Goal: Task Accomplishment & Management: Use online tool/utility

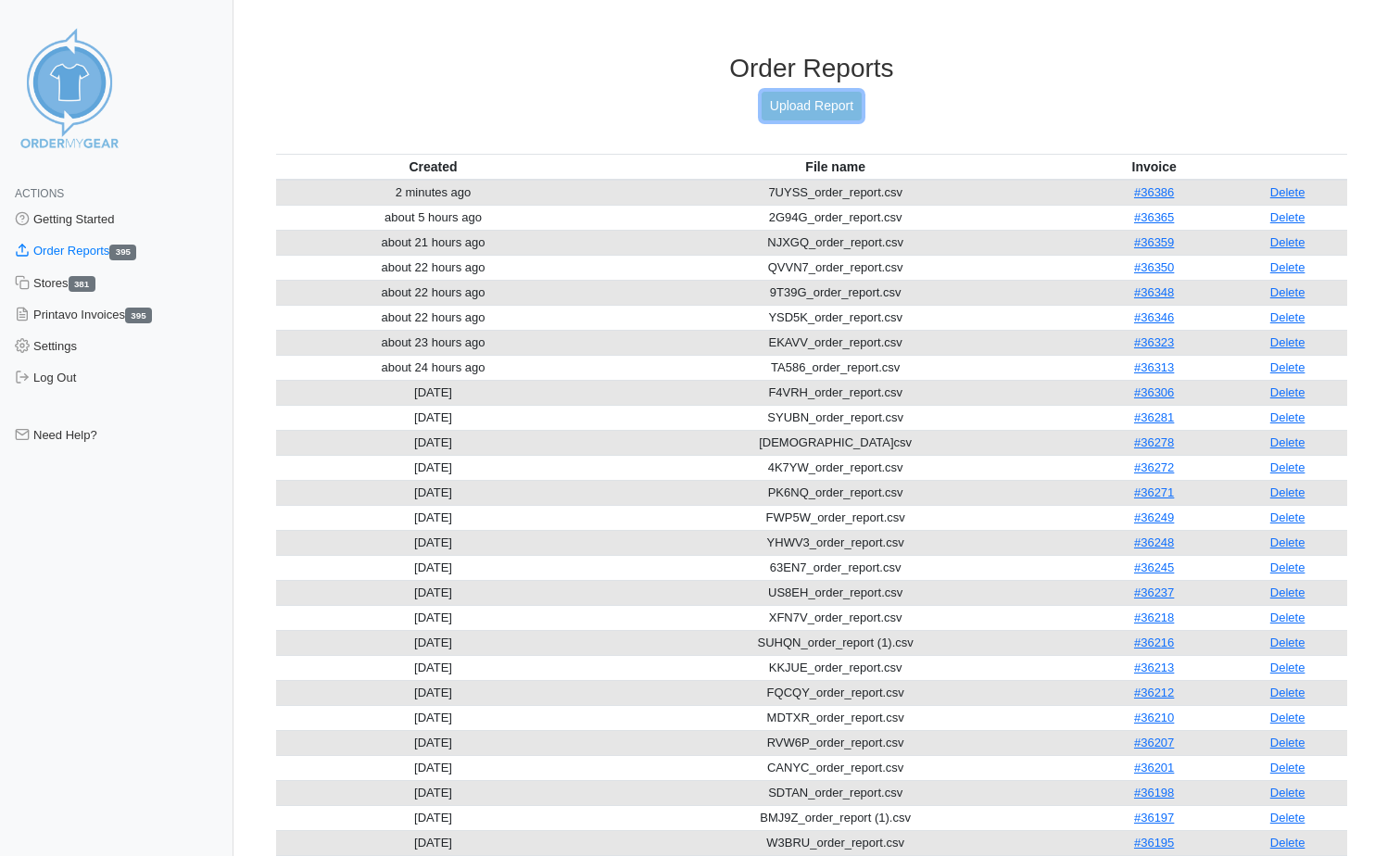
click at [779, 106] on link "Upload Report" at bounding box center [812, 106] width 100 height 28
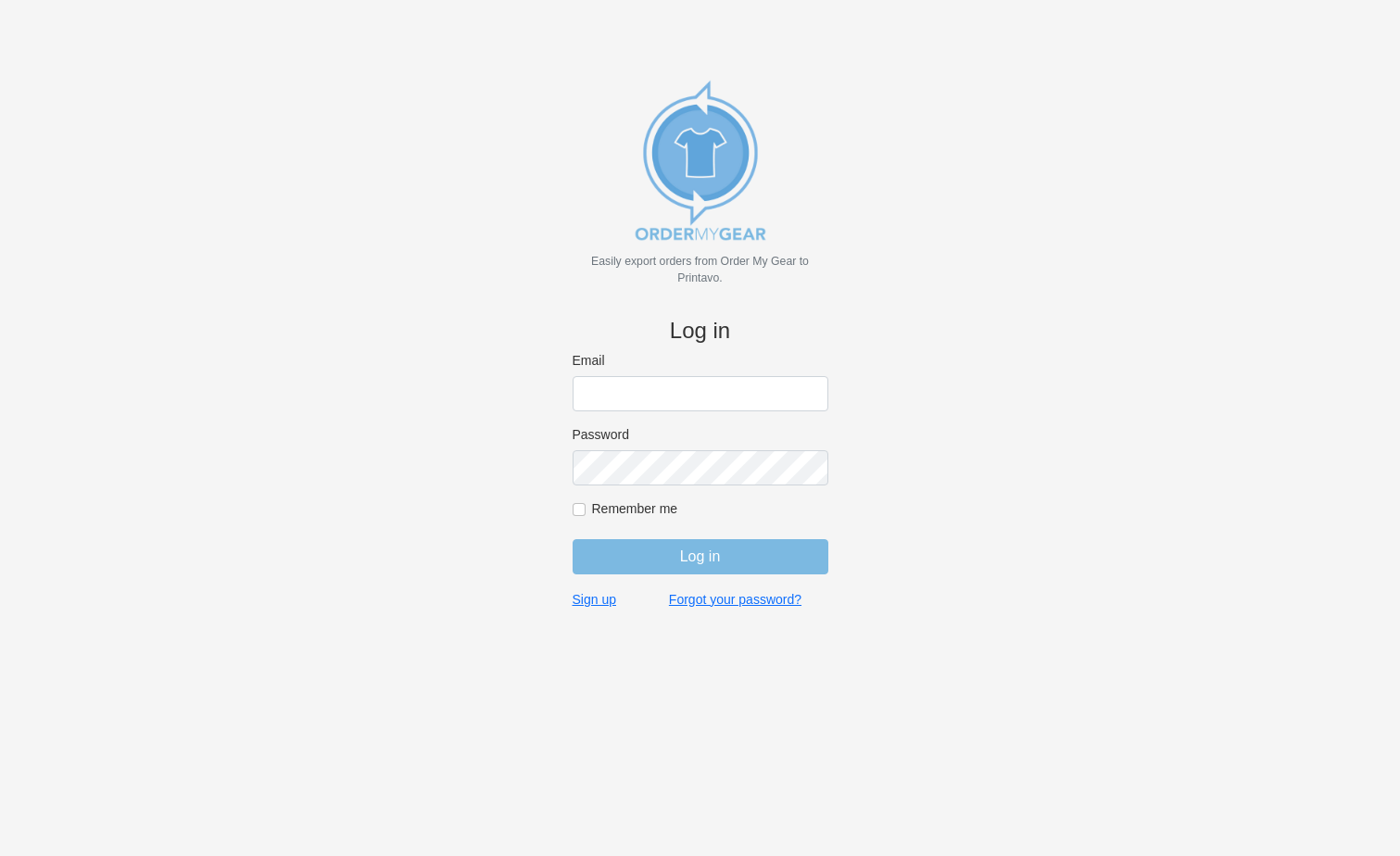
type input "[PERSON_NAME][EMAIL_ADDRESS][DOMAIN_NAME]"
click at [673, 575] on form "Email [PERSON_NAME][EMAIL_ADDRESS][DOMAIN_NAME] Password Remember me Log in" at bounding box center [701, 472] width 256 height 239
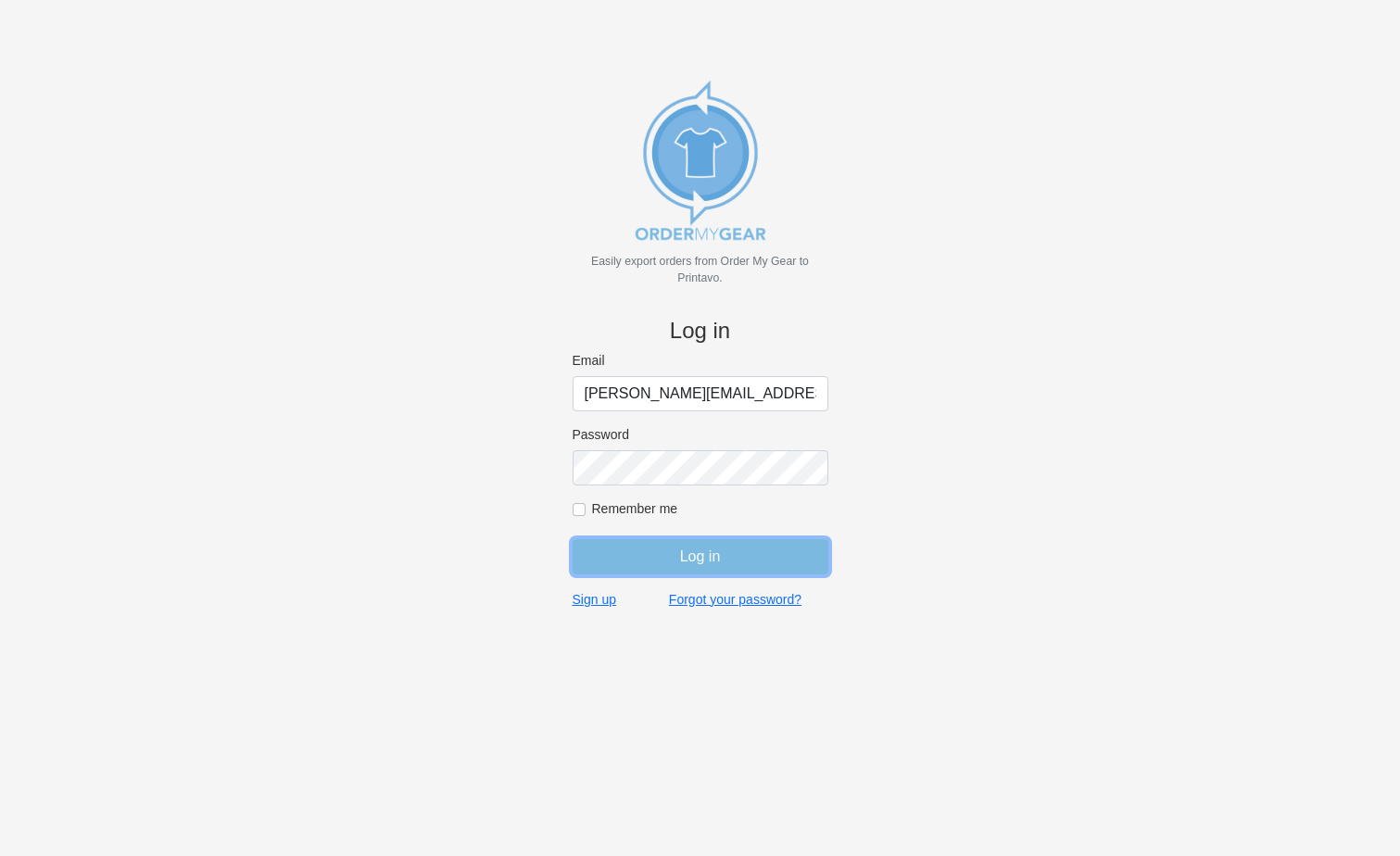
click at [662, 556] on input "Log in" at bounding box center [701, 556] width 256 height 35
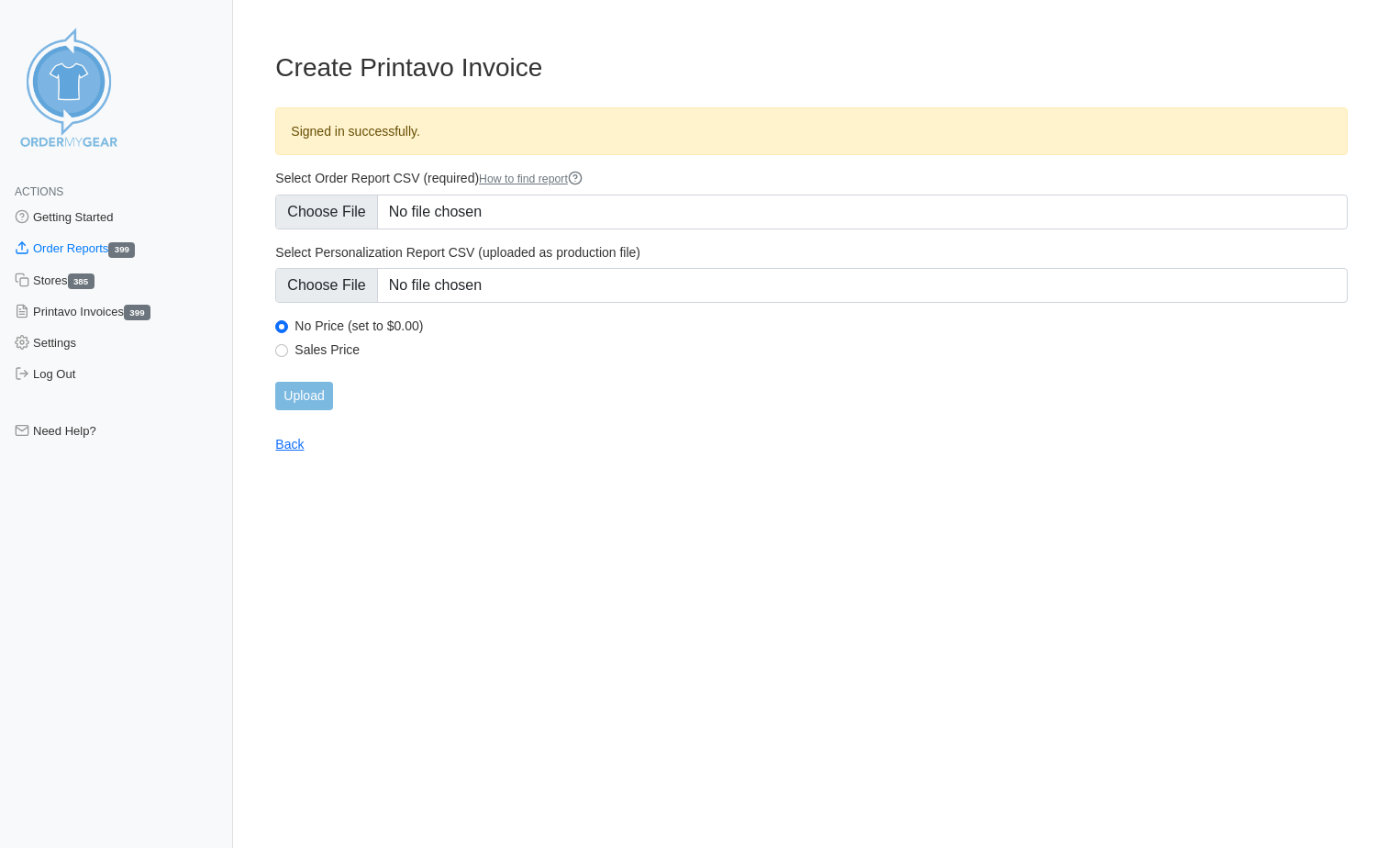
type input "C:\fakepath\D7A9S_order_report.csv"
click at [284, 397] on input "Upload" at bounding box center [303, 396] width 57 height 28
